Goal: Task Accomplishment & Management: Manage account settings

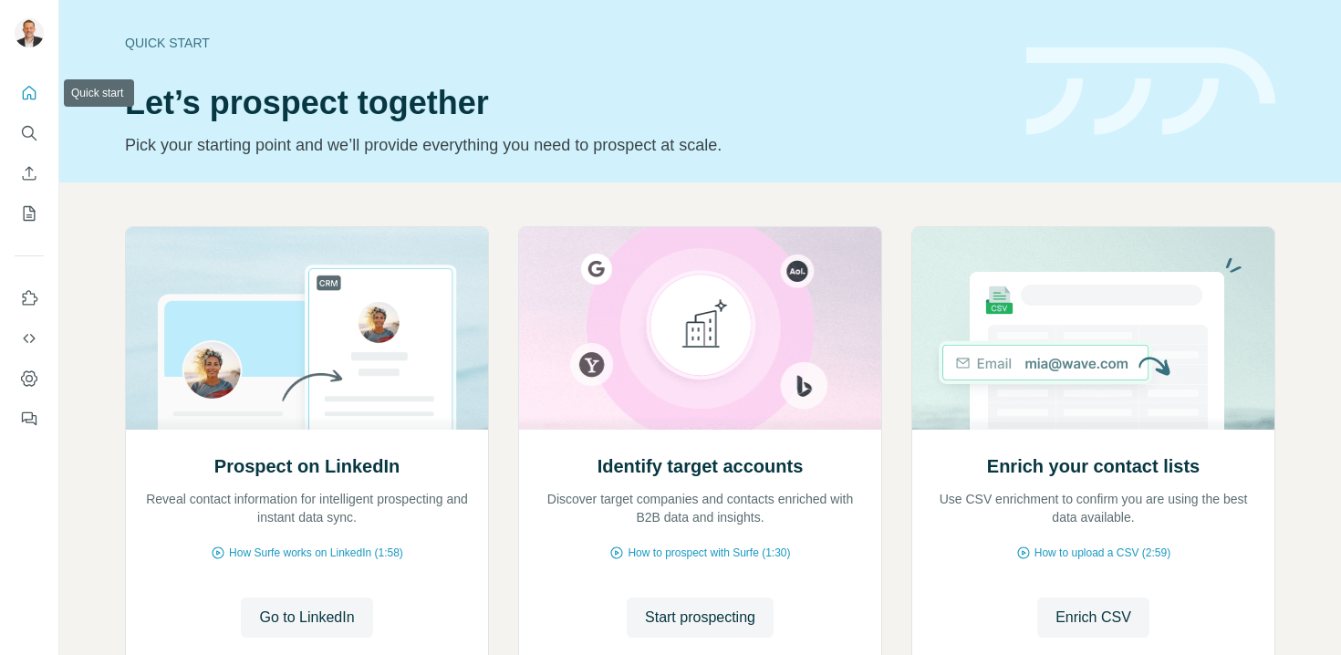
click at [36, 89] on icon "Quick start" at bounding box center [29, 93] width 18 height 18
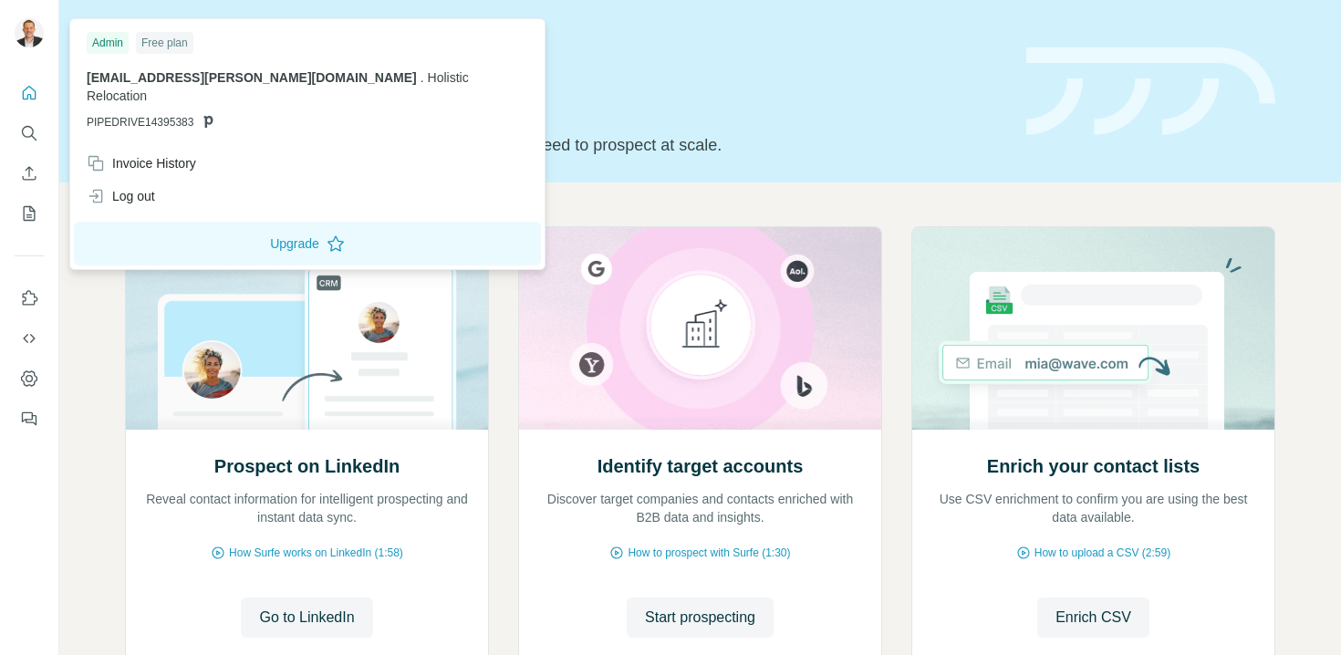
click at [23, 32] on img at bounding box center [29, 32] width 29 height 29
click at [178, 154] on div "Invoice History" at bounding box center [141, 163] width 109 height 18
click at [170, 154] on div "Invoice History" at bounding box center [141, 163] width 109 height 18
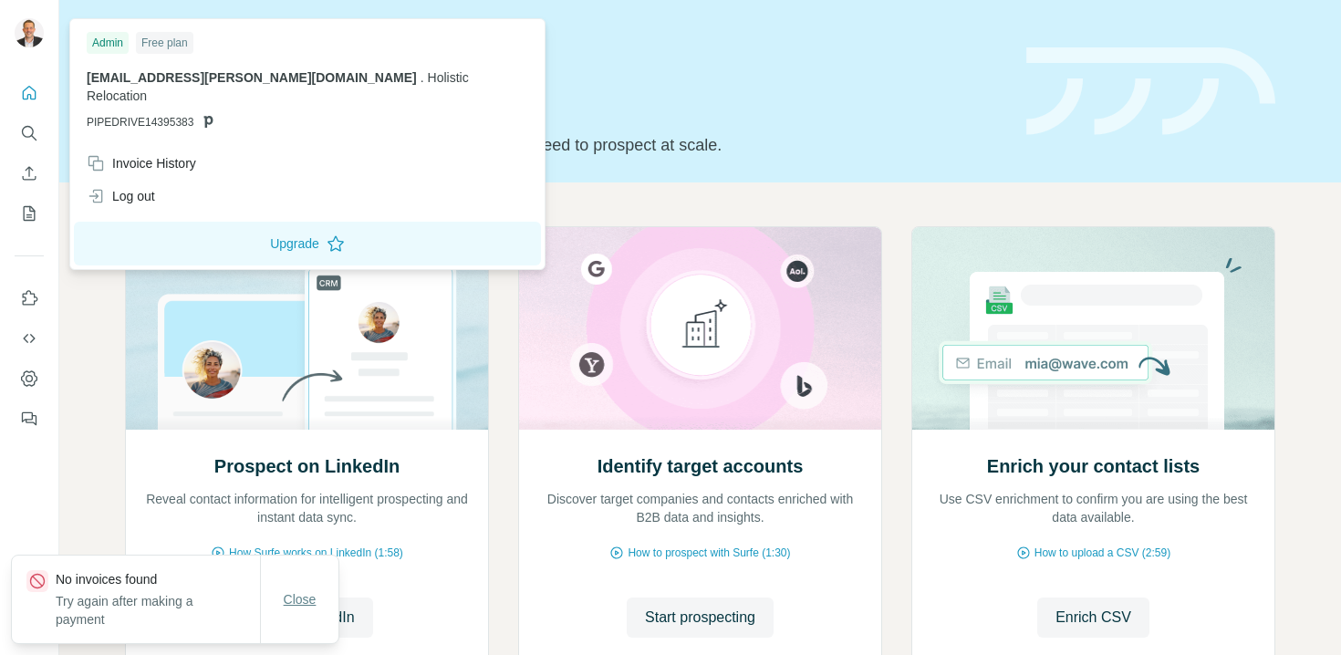
click at [297, 605] on span "Close" at bounding box center [300, 599] width 33 height 18
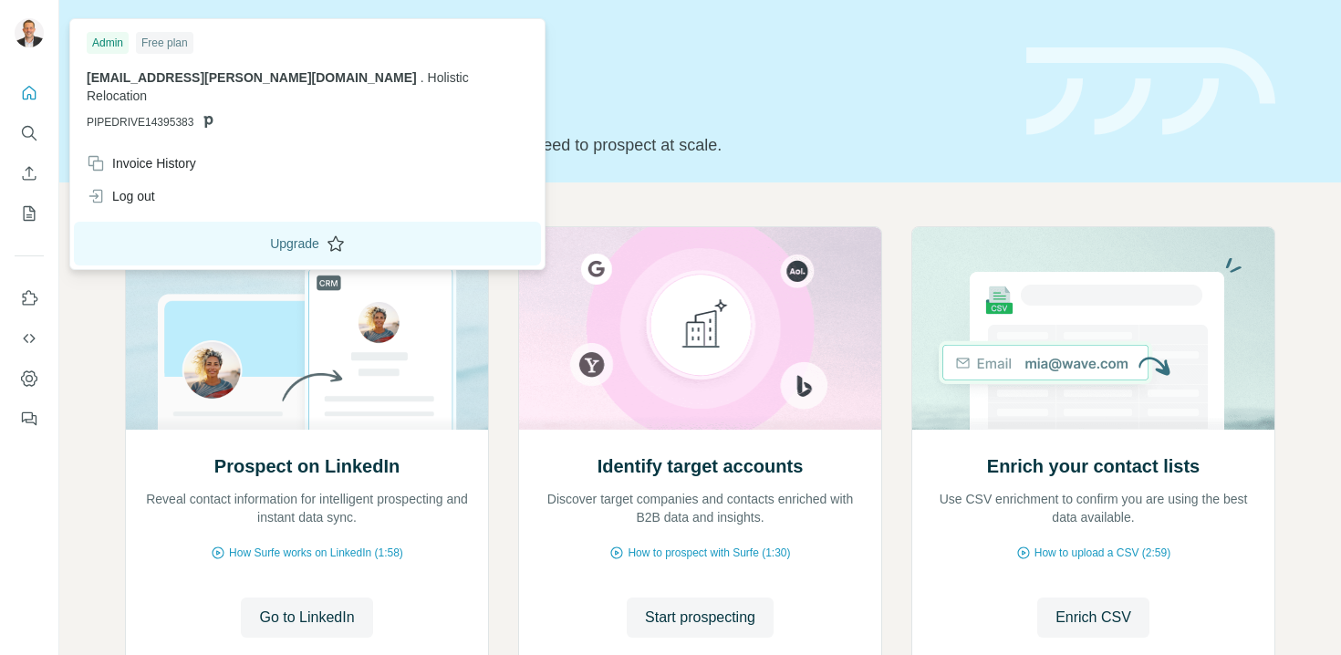
click at [232, 233] on button "Upgrade" at bounding box center [307, 244] width 467 height 44
